Goal: Information Seeking & Learning: Learn about a topic

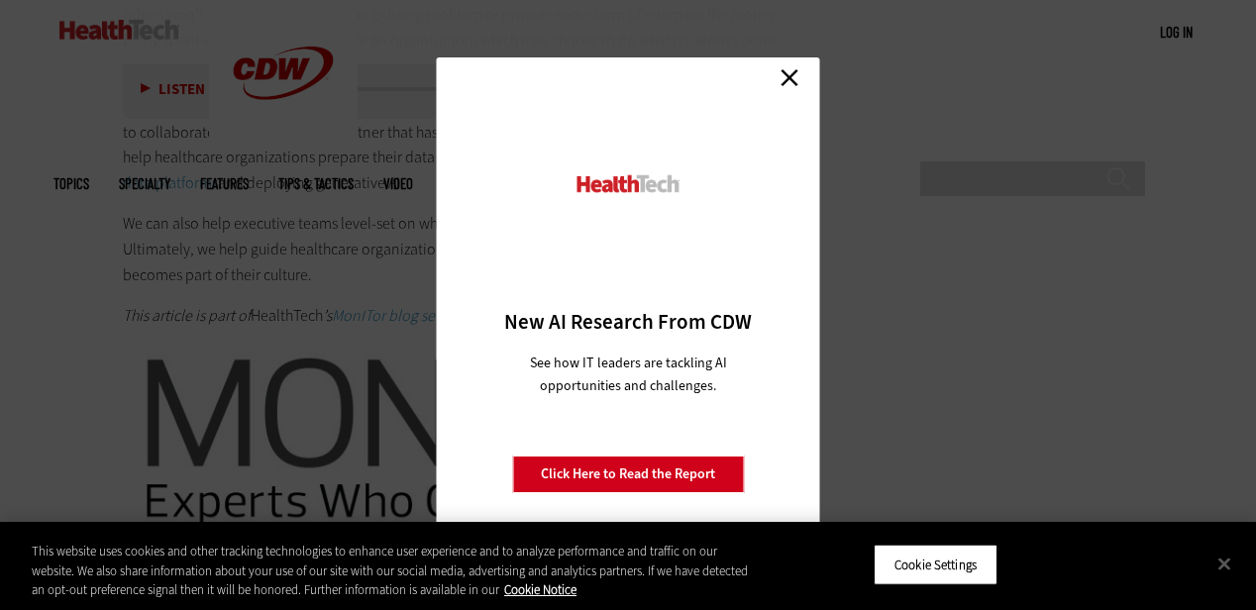
scroll to position [3764, 0]
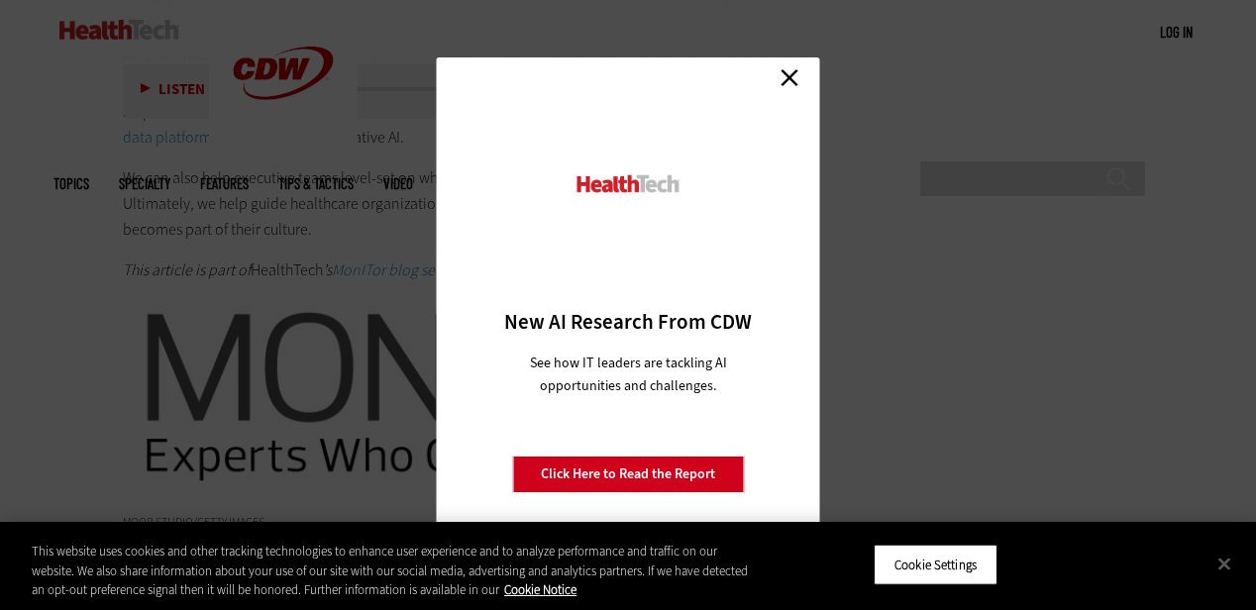
click at [783, 71] on link "Close" at bounding box center [790, 77] width 30 height 30
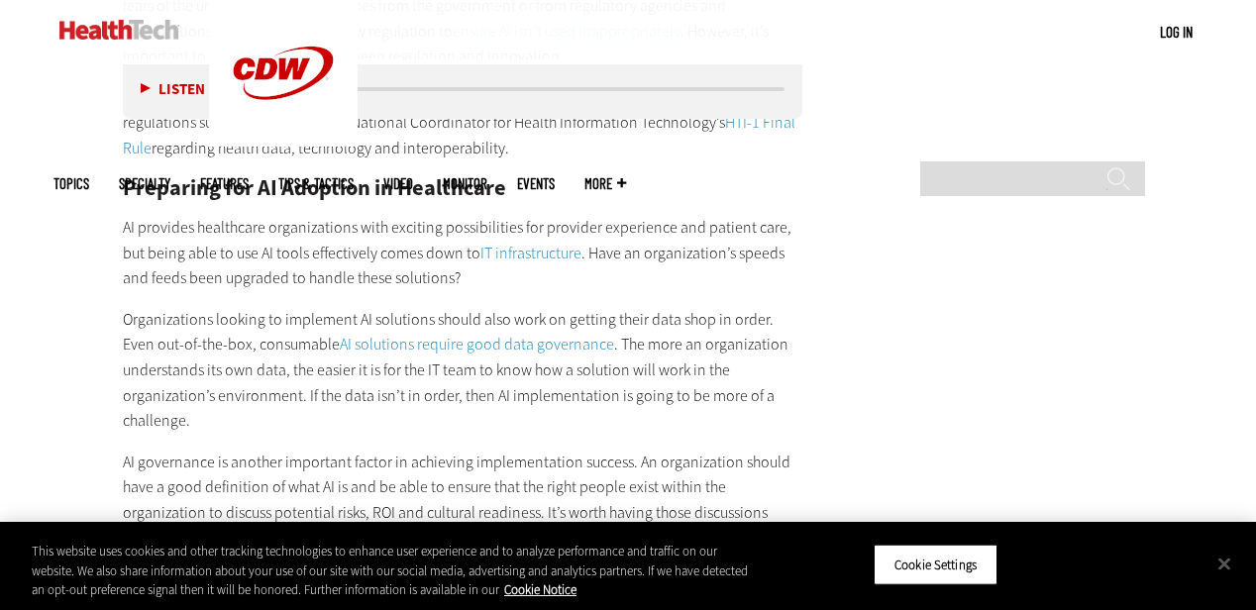
scroll to position [2972, 0]
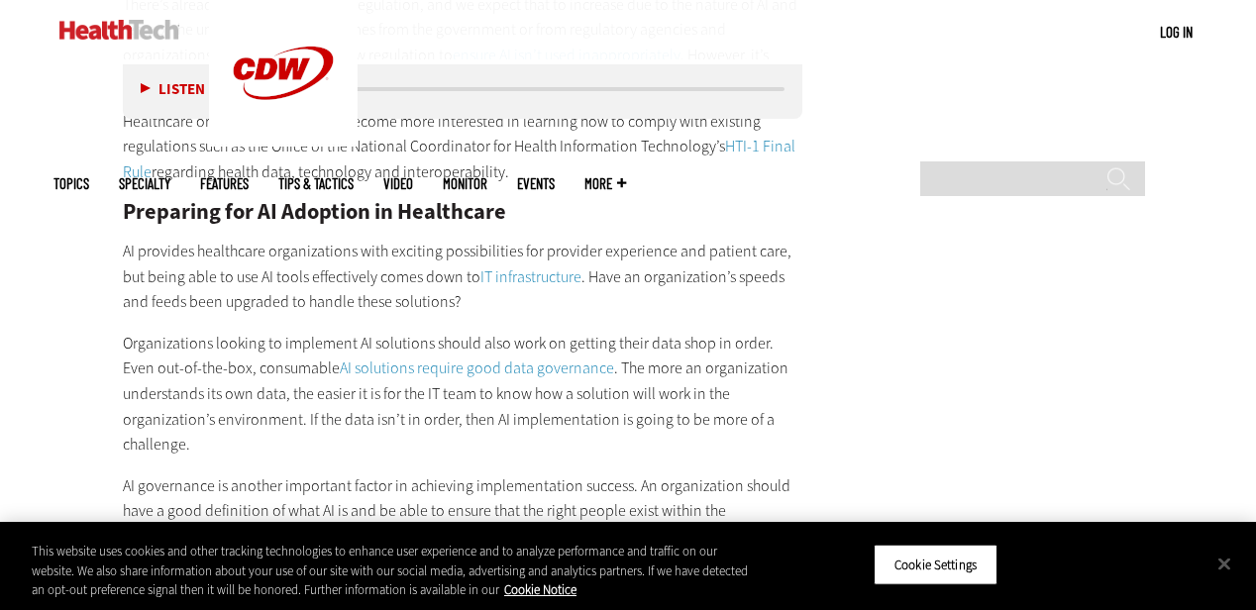
click at [139, 80] on div "Listen Pause" at bounding box center [177, 89] width 79 height 22
click at [149, 86] on button "Listen" at bounding box center [173, 89] width 64 height 15
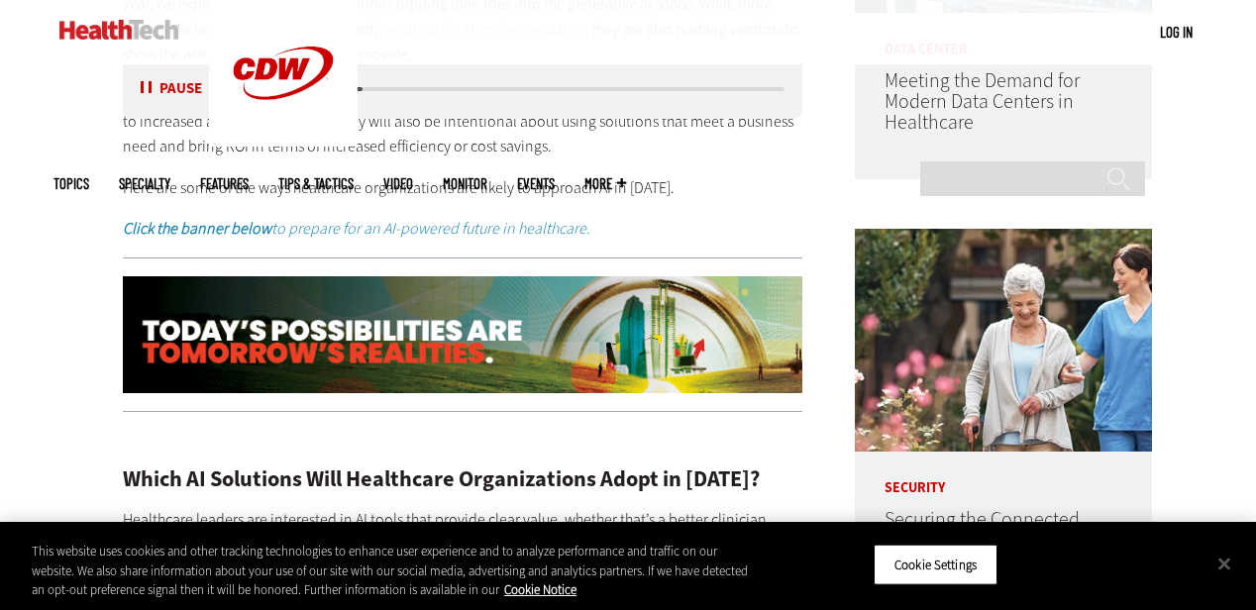
scroll to position [1288, 0]
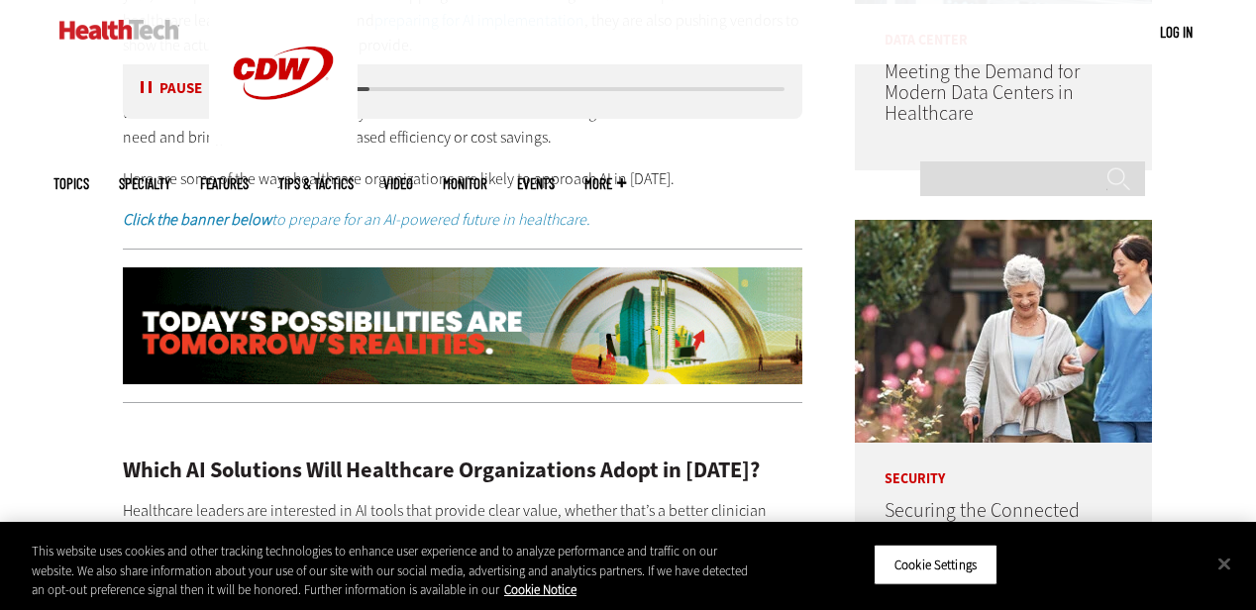
click at [358, 327] on img at bounding box center [463, 325] width 680 height 117
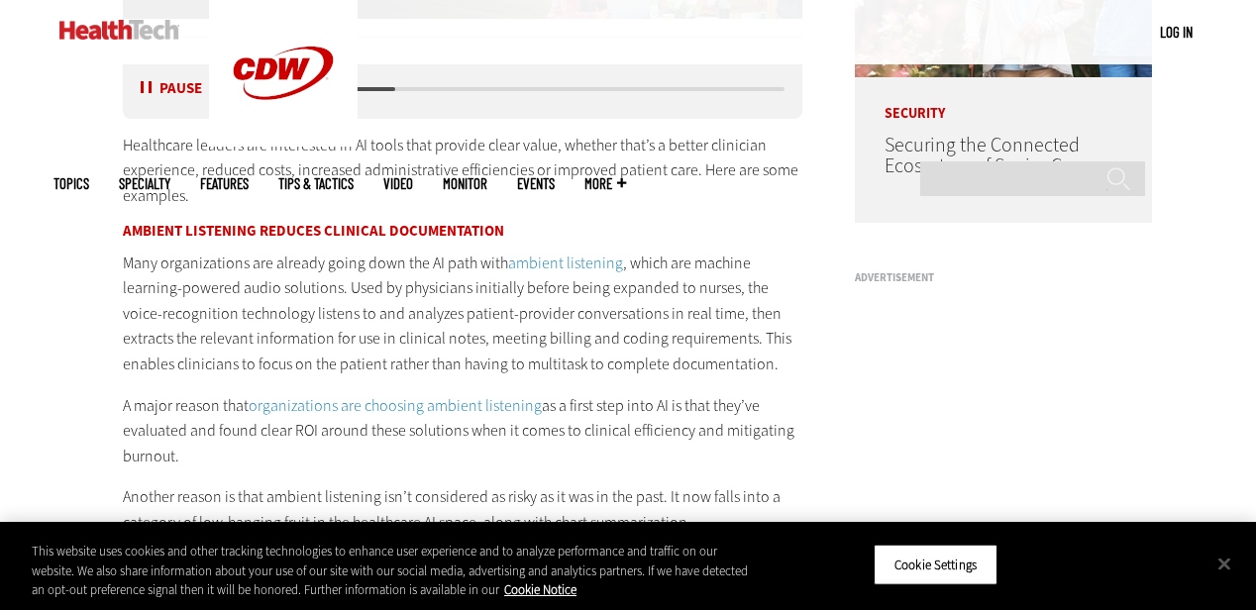
scroll to position [1684, 0]
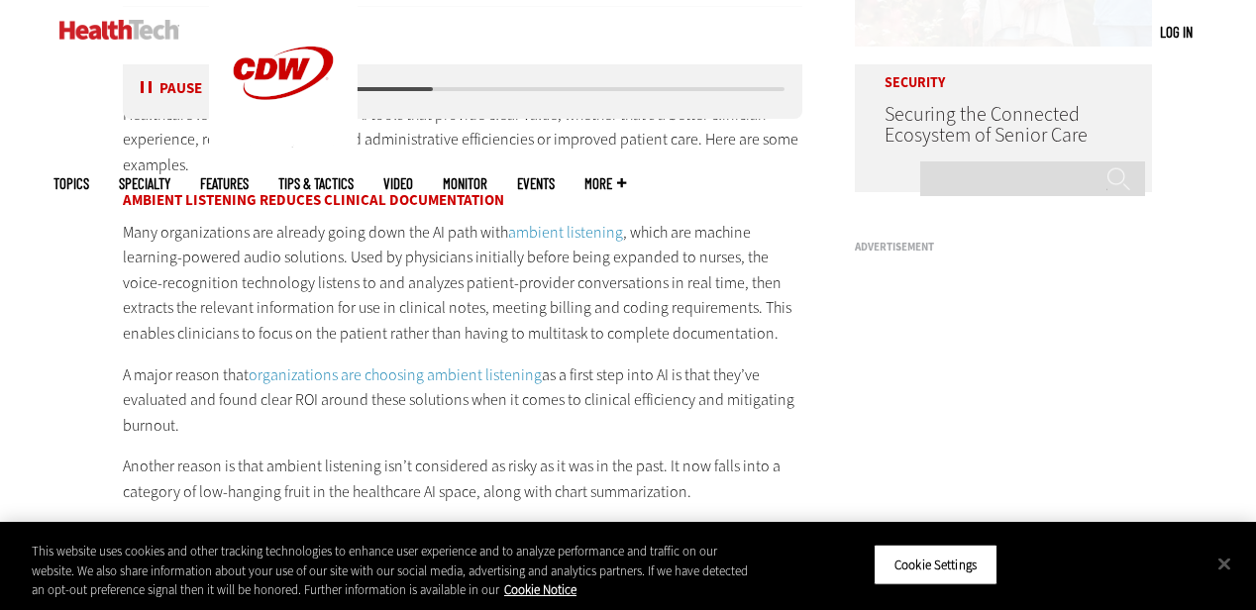
click at [426, 90] on div "media player" at bounding box center [348, 89] width 168 height 4
click at [176, 87] on button "Pause" at bounding box center [171, 89] width 61 height 15
drag, startPoint x: 318, startPoint y: 393, endPoint x: 293, endPoint y: 397, distance: 25.1
click at [293, 397] on p "A major reason that organizations are choosing ambient listening as a first ste…" at bounding box center [463, 401] width 680 height 76
copy p "ROI"
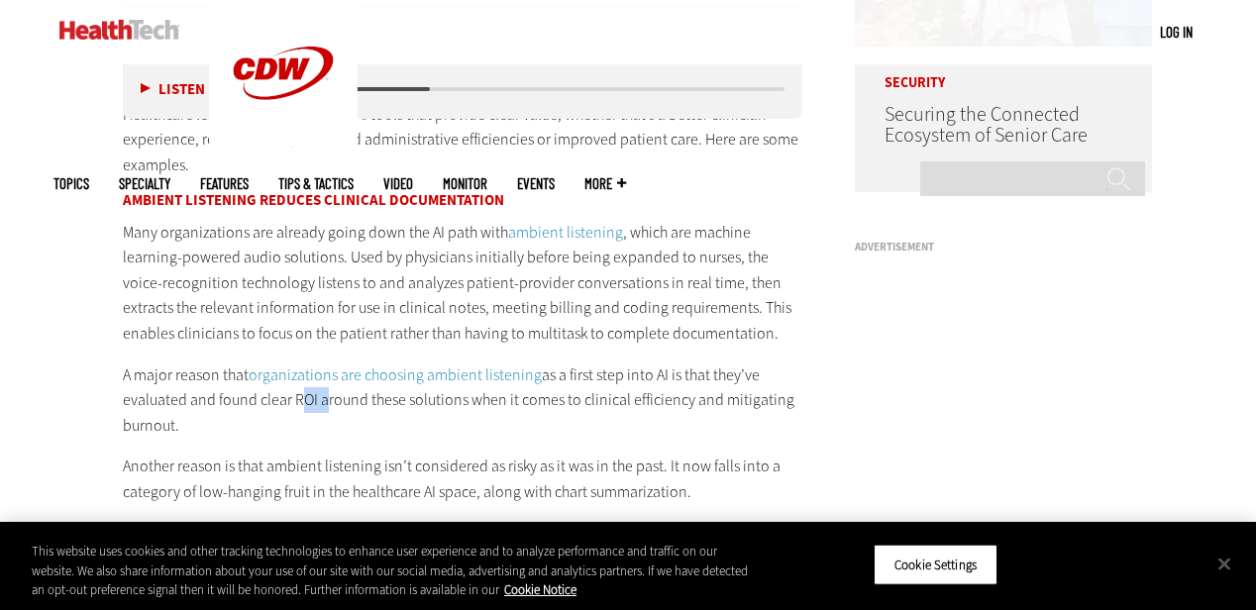
click at [142, 87] on button "Listen" at bounding box center [173, 89] width 64 height 15
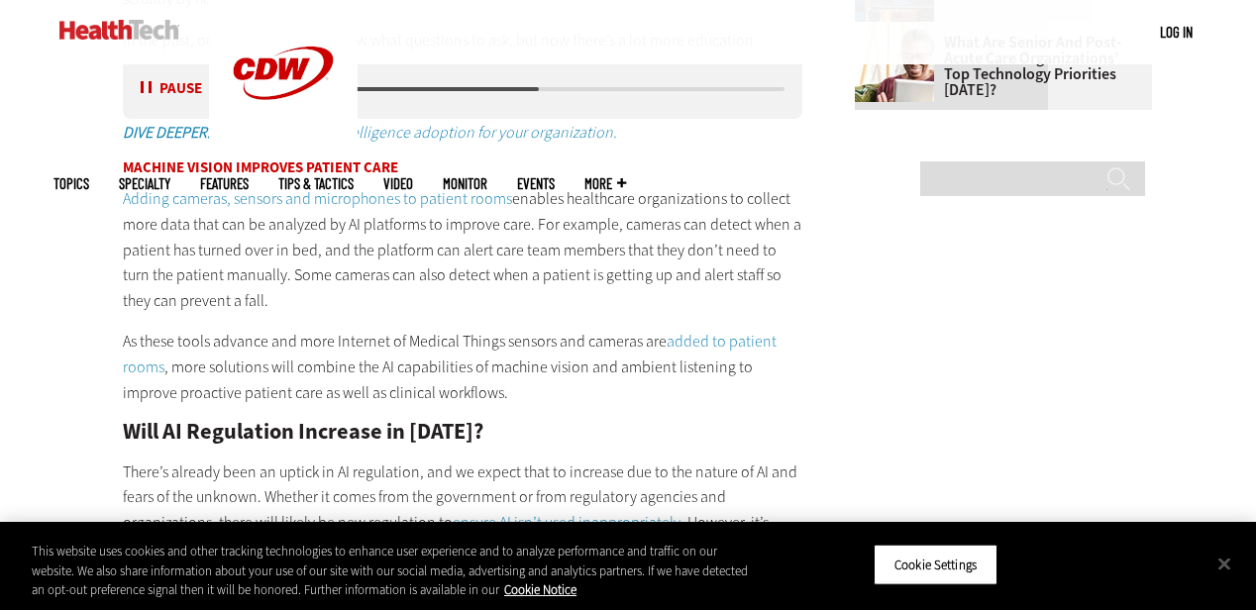
scroll to position [2476, 0]
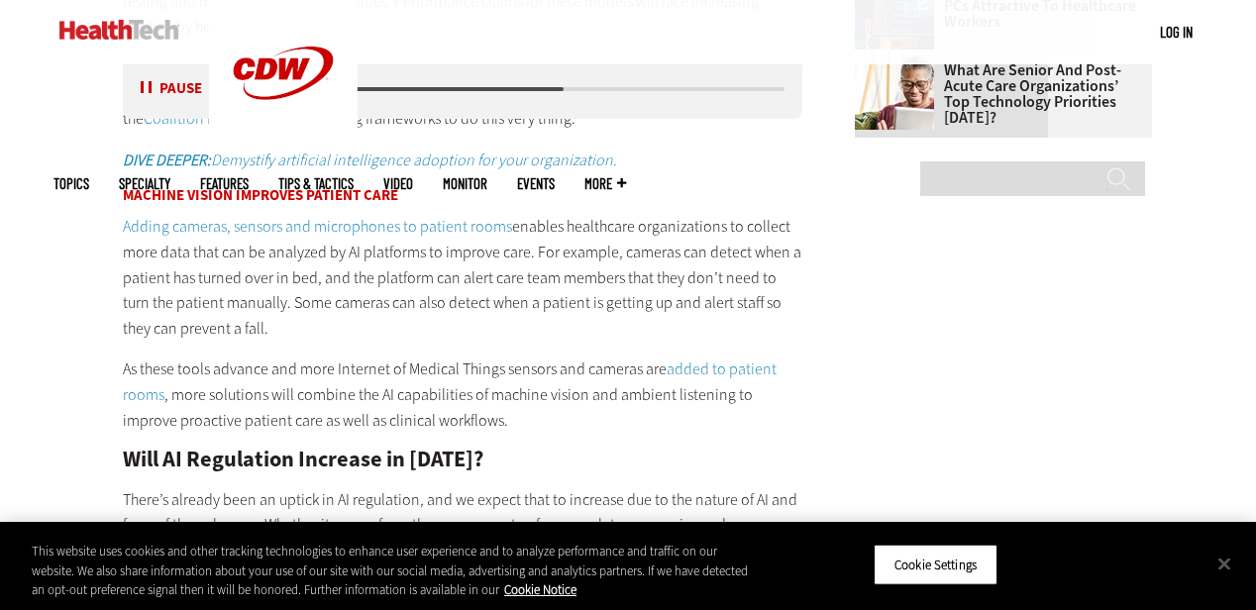
click at [1080, 335] on main "Home » Artificial Intelligence Close New AI Research From CDW See how IT leader…" at bounding box center [627, 365] width 1149 height 4454
click at [1046, 352] on main "Home » Artificial Intelligence Close New AI Research From CDW See how IT leader…" at bounding box center [627, 365] width 1149 height 4454
click at [1228, 567] on button "Close" at bounding box center [1225, 564] width 44 height 44
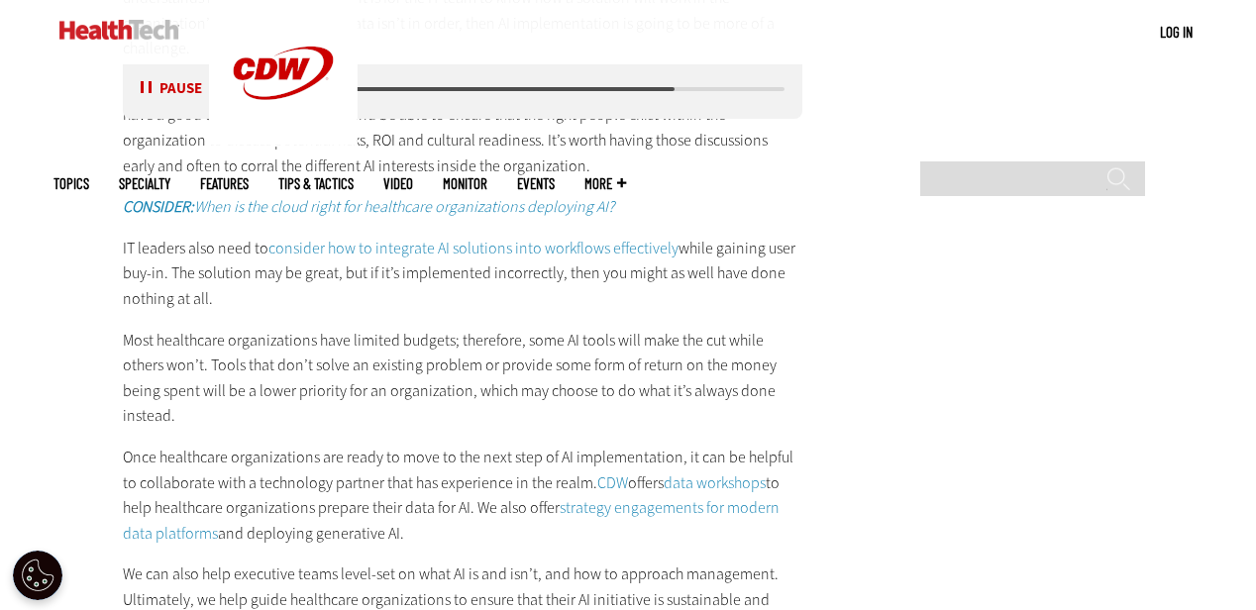
scroll to position [3467, 0]
